Goal: Book appointment/travel/reservation

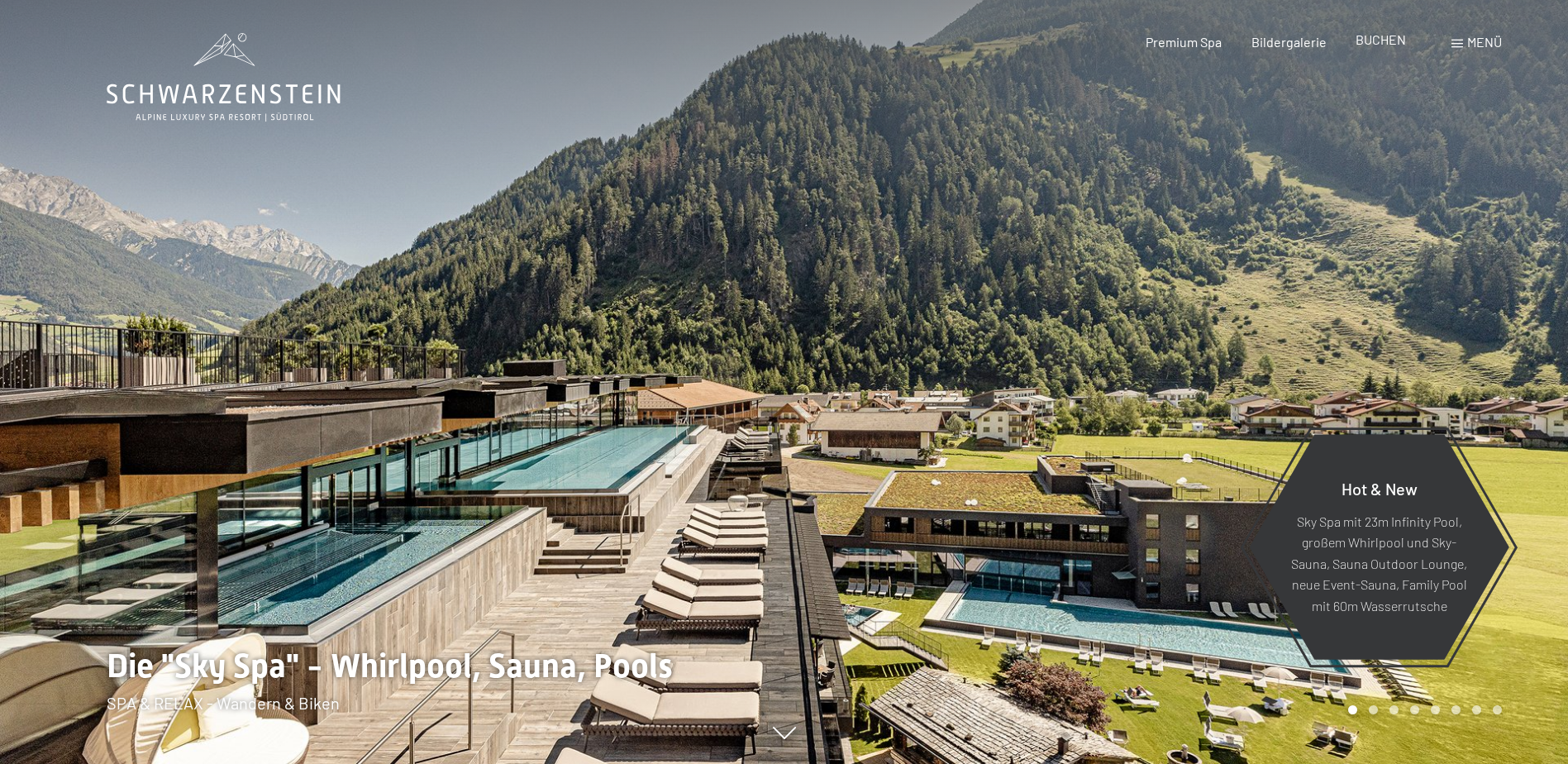
click at [1383, 40] on span "BUCHEN" at bounding box center [1380, 40] width 50 height 16
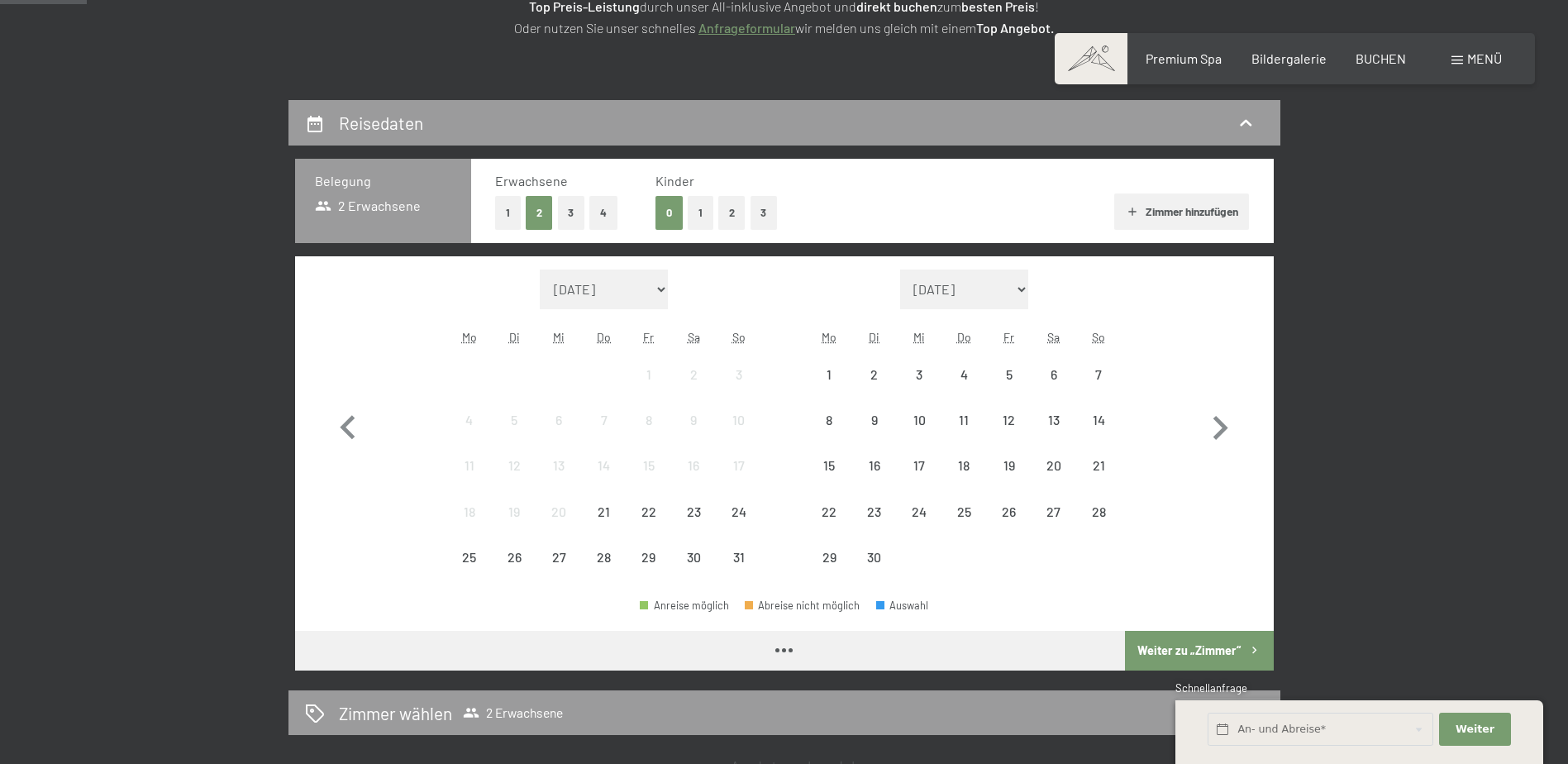
scroll to position [331, 0]
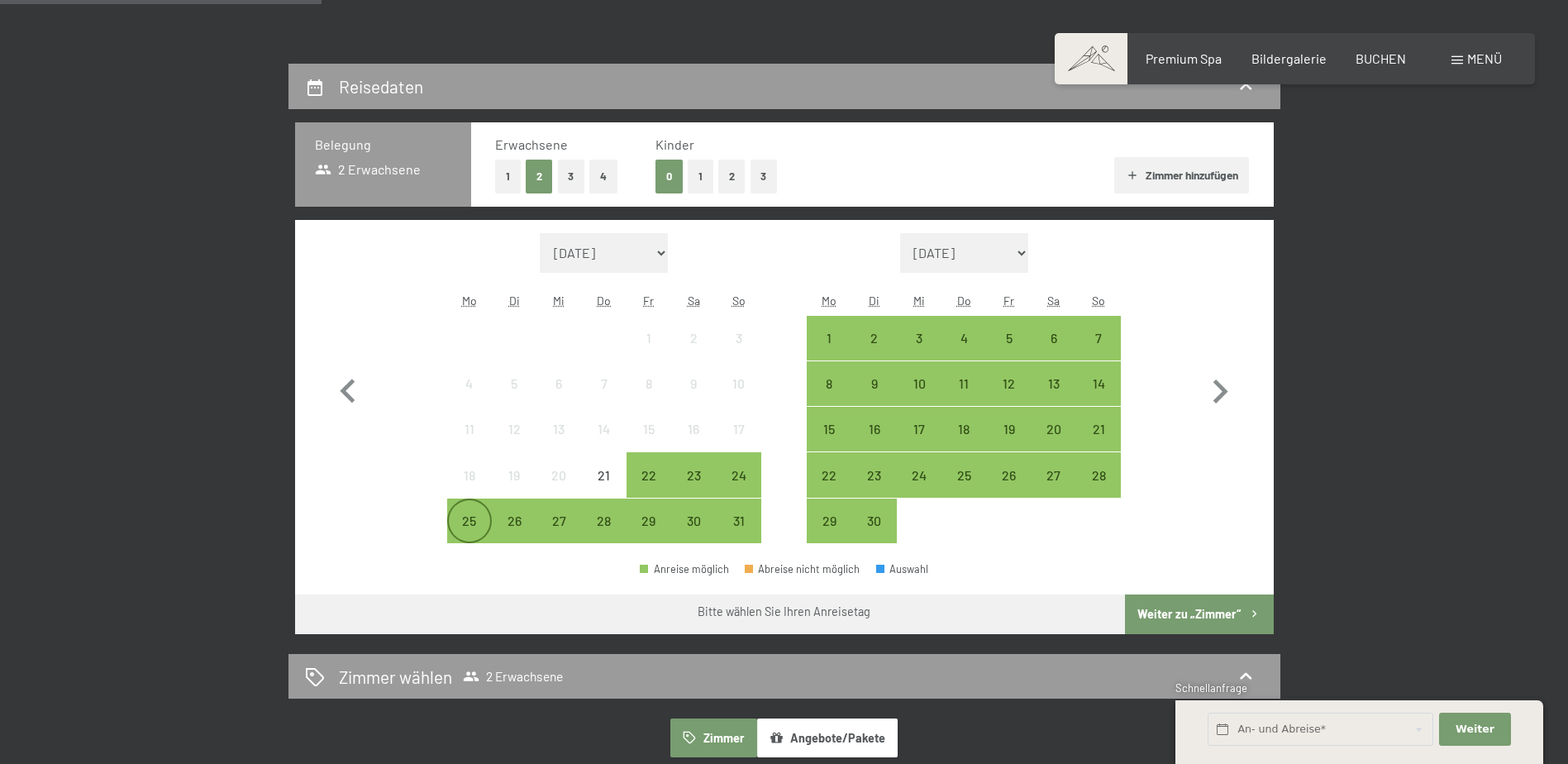
click at [457, 529] on div "25" at bounding box center [469, 535] width 41 height 42
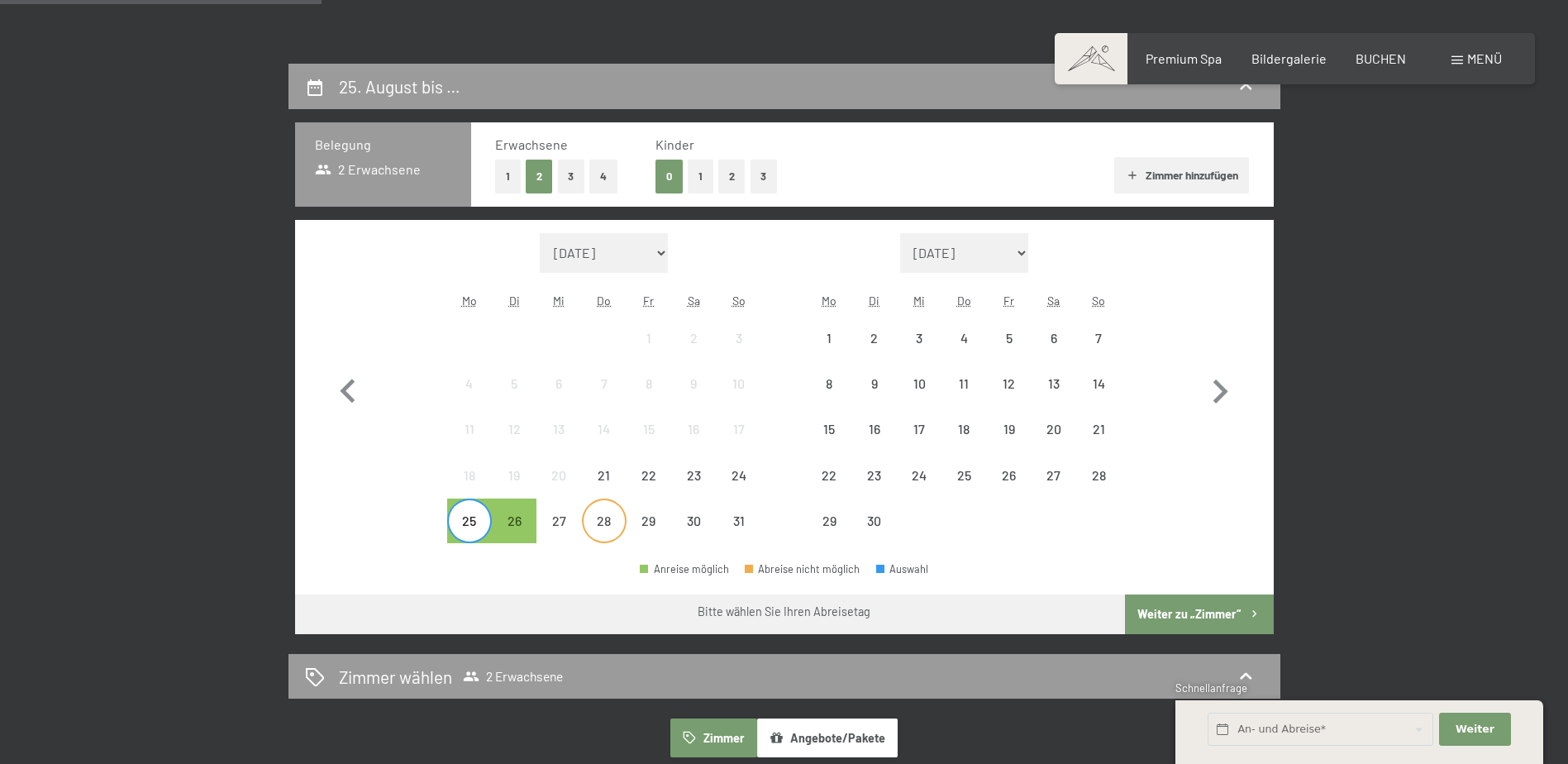
click at [607, 514] on div "28" at bounding box center [605, 535] width 41 height 42
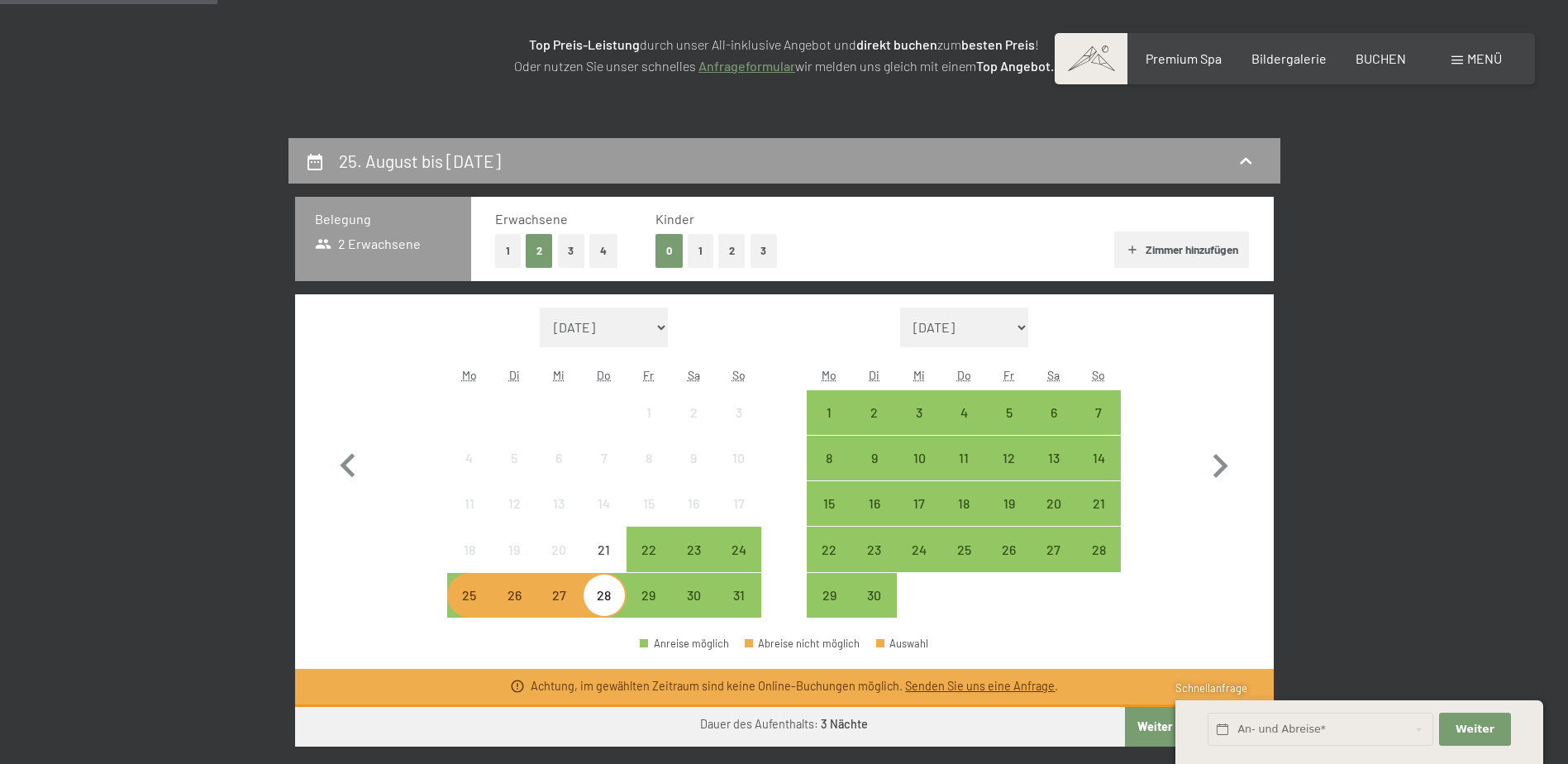
scroll to position [248, 0]
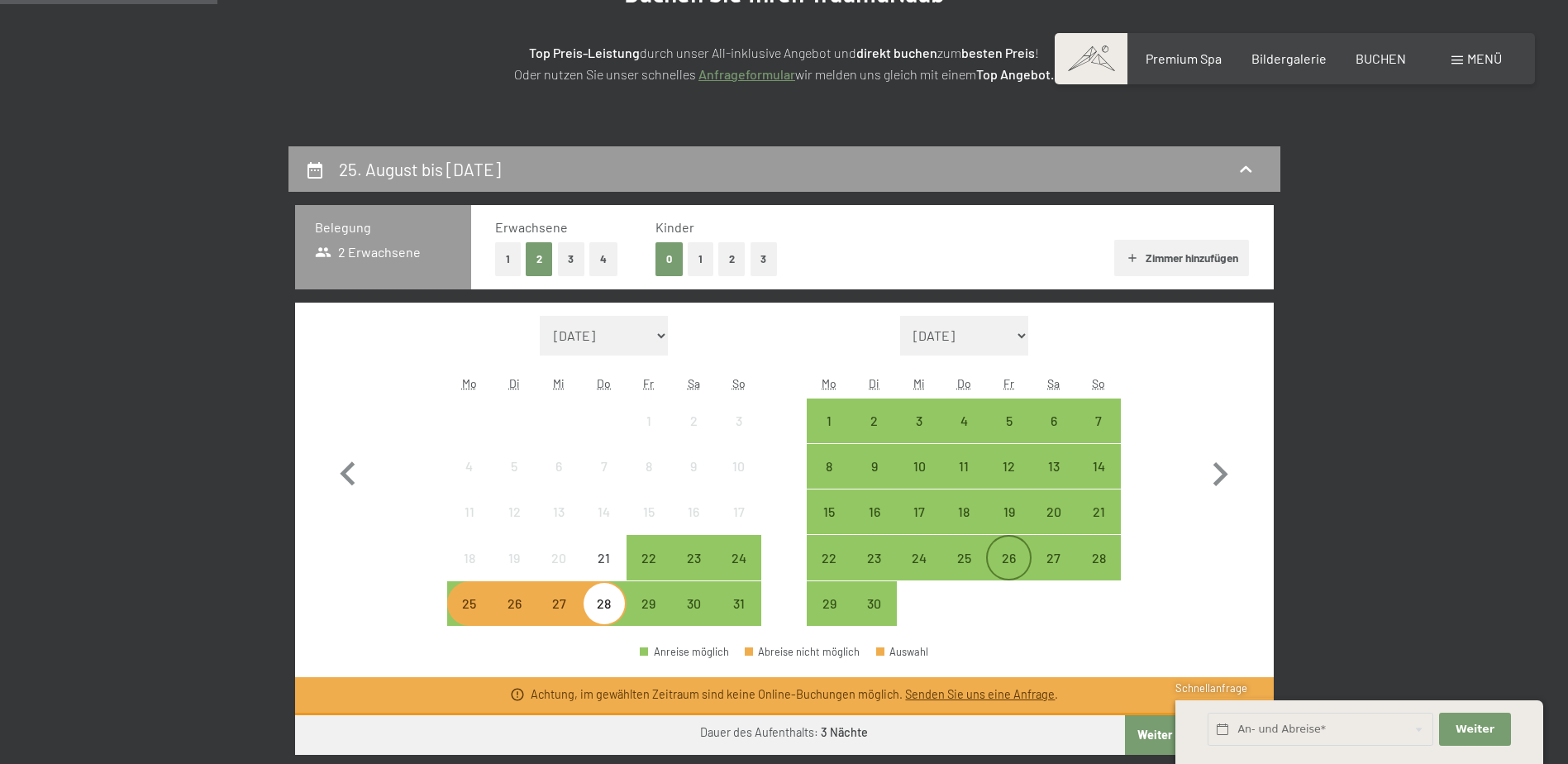
click at [1026, 559] on div "26" at bounding box center [1009, 572] width 41 height 42
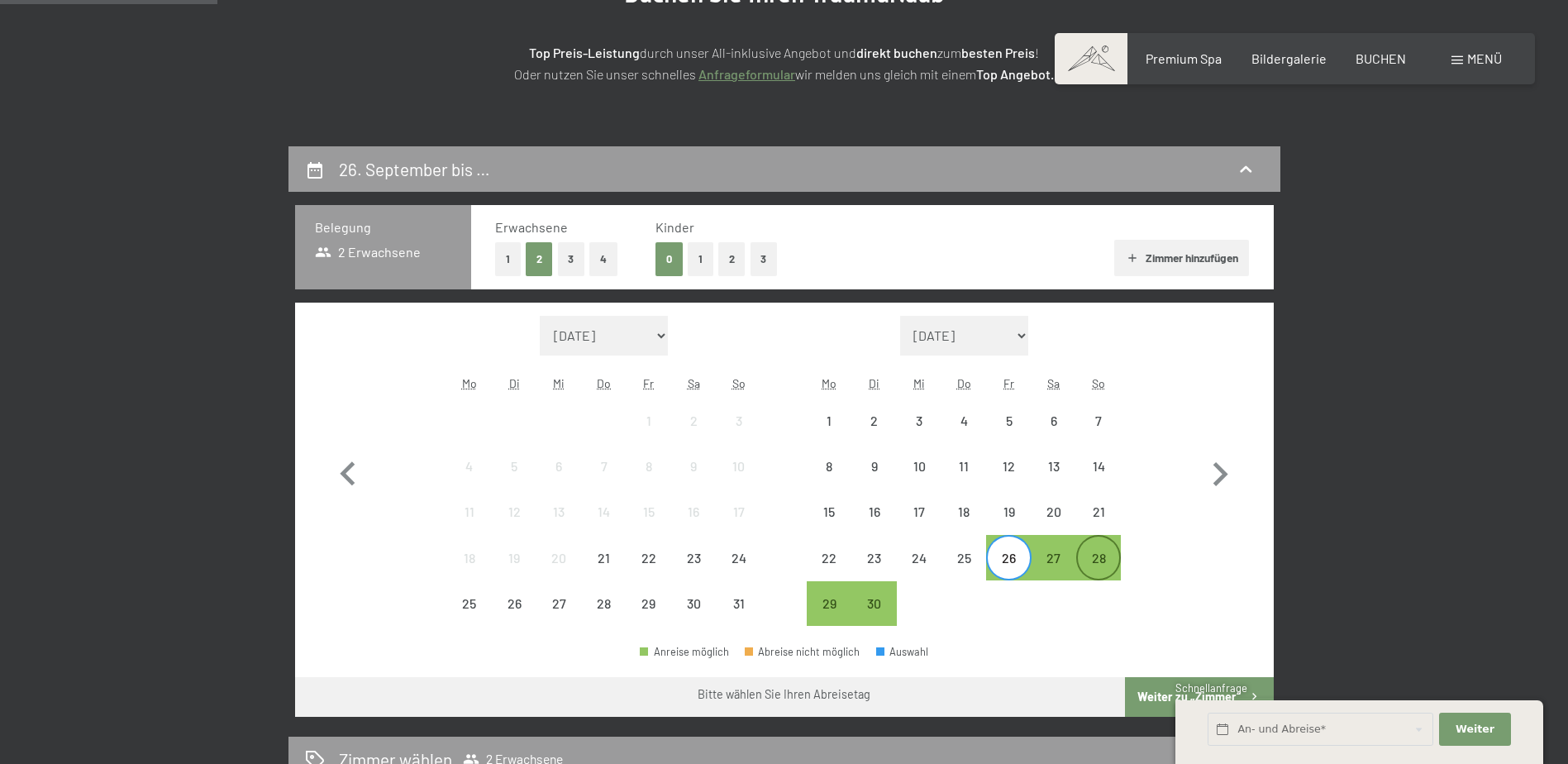
click at [1107, 567] on div "28" at bounding box center [1099, 572] width 41 height 42
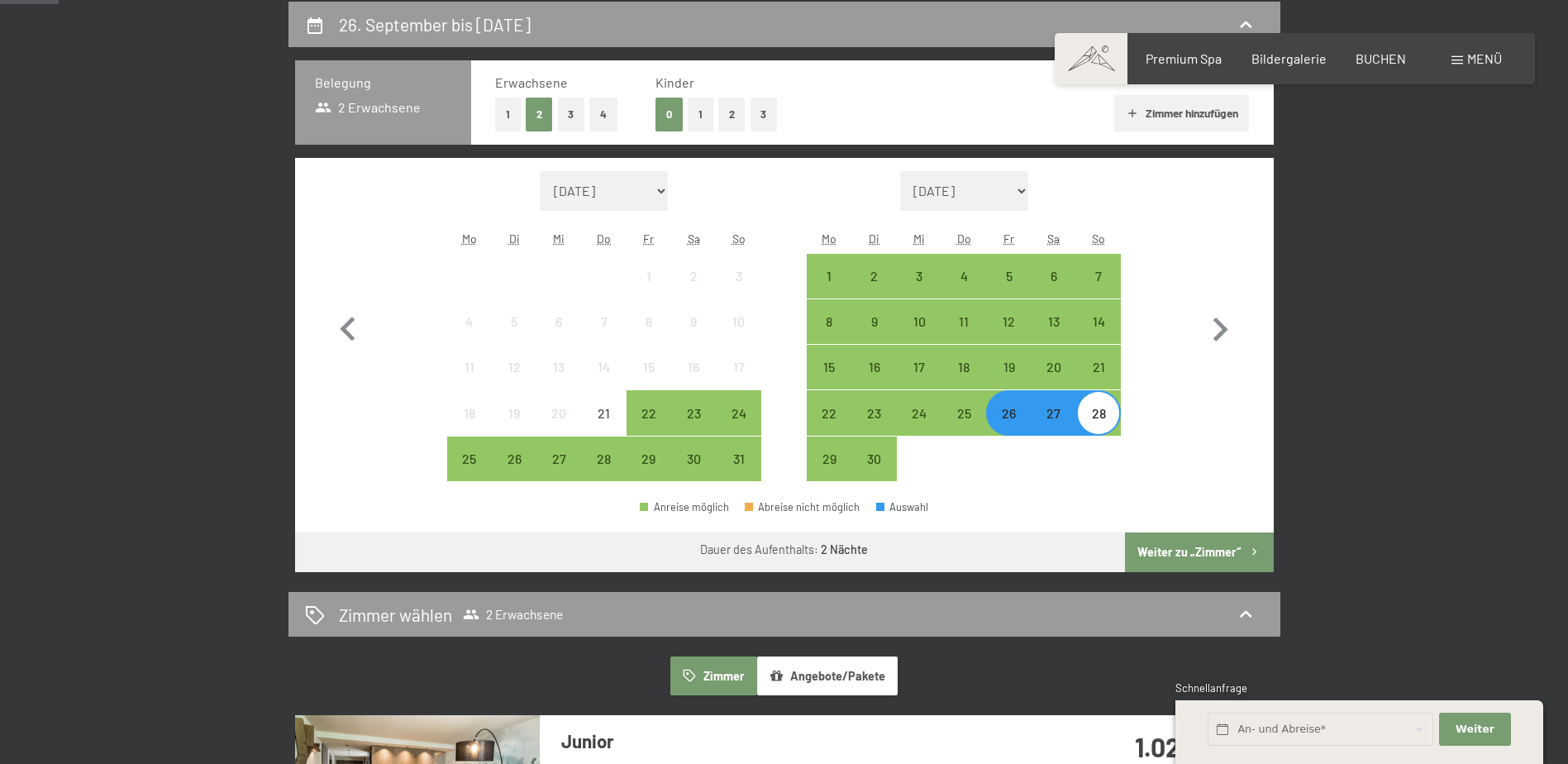
scroll to position [579, 0]
